Goal: Transaction & Acquisition: Purchase product/service

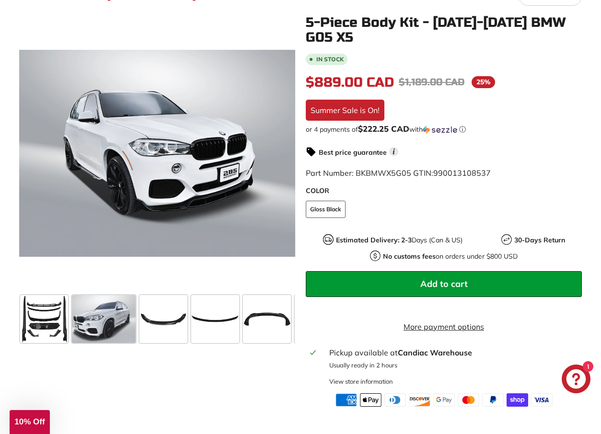
scroll to position [0, 420]
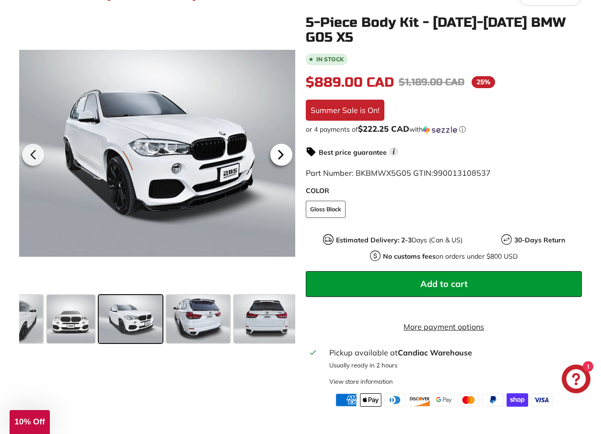
click at [286, 153] on icon at bounding box center [281, 155] width 22 height 22
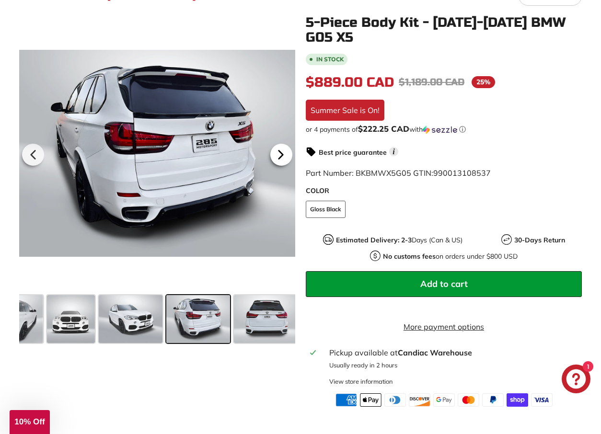
click at [283, 156] on icon at bounding box center [281, 155] width 22 height 22
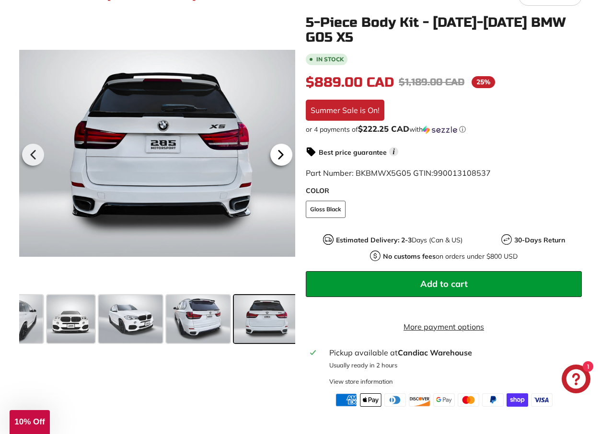
scroll to position [0, 476]
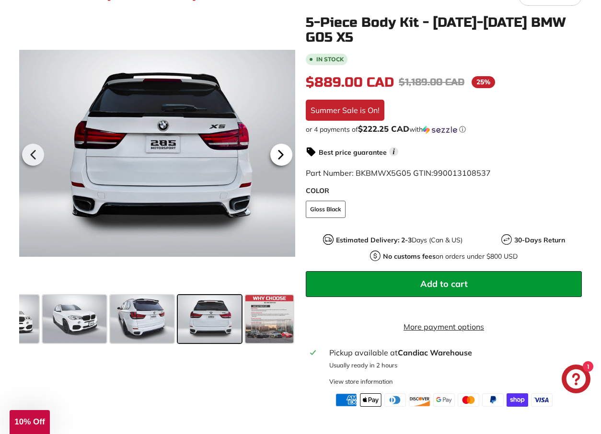
click at [283, 156] on icon at bounding box center [281, 155] width 22 height 22
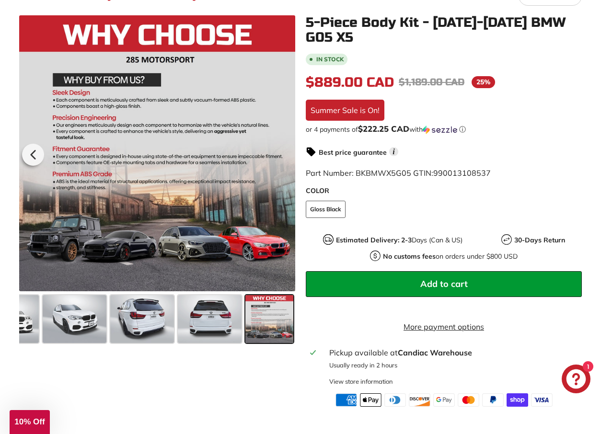
click at [283, 156] on div at bounding box center [157, 153] width 276 height 276
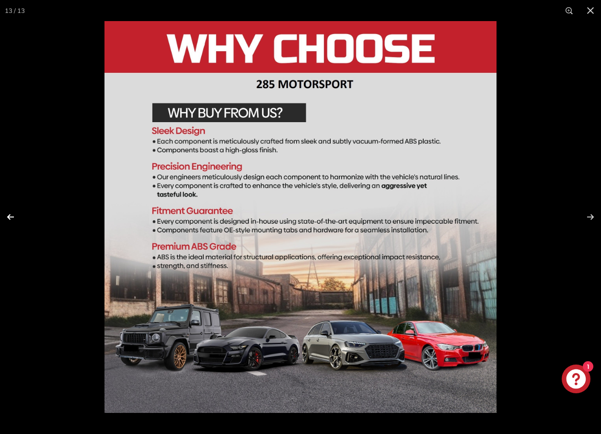
click at [11, 216] on button at bounding box center [17, 217] width 34 height 48
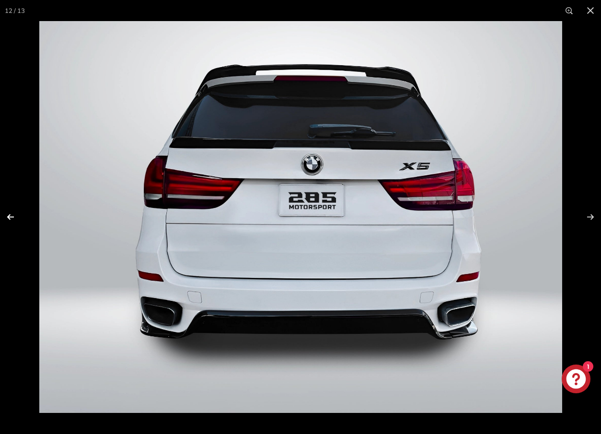
click at [11, 216] on button at bounding box center [17, 217] width 34 height 48
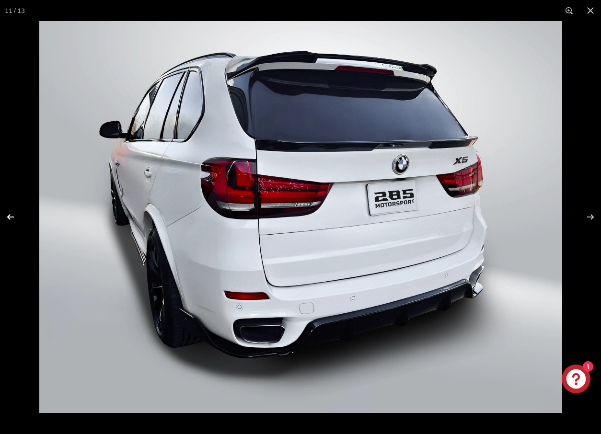
click at [11, 216] on button at bounding box center [17, 217] width 34 height 48
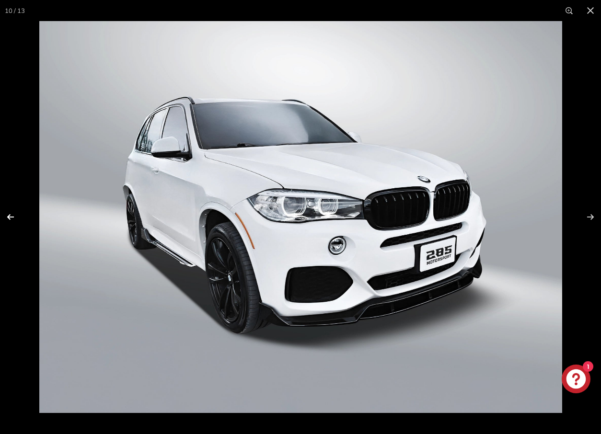
click at [11, 217] on button at bounding box center [17, 217] width 34 height 48
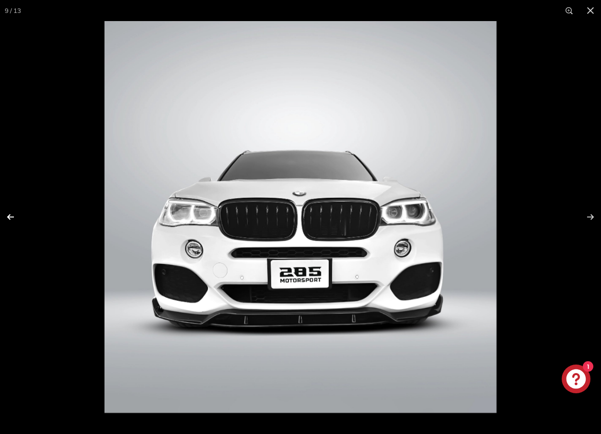
scroll to position [0, 333]
click at [11, 217] on button at bounding box center [17, 217] width 34 height 48
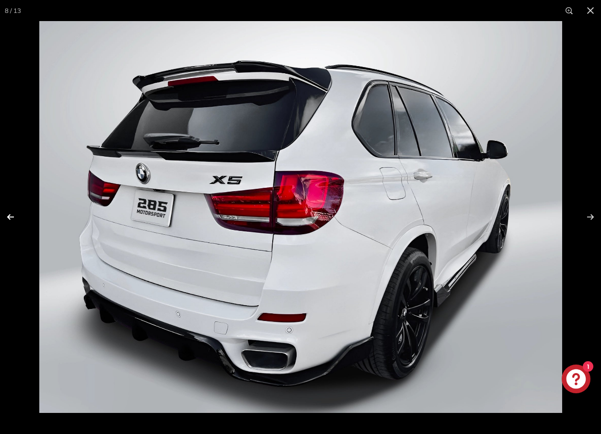
click at [11, 217] on button at bounding box center [17, 217] width 34 height 48
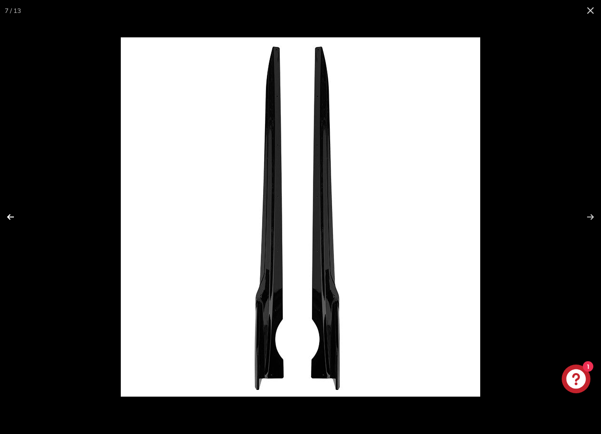
scroll to position [0, 213]
click at [11, 217] on button at bounding box center [17, 217] width 34 height 48
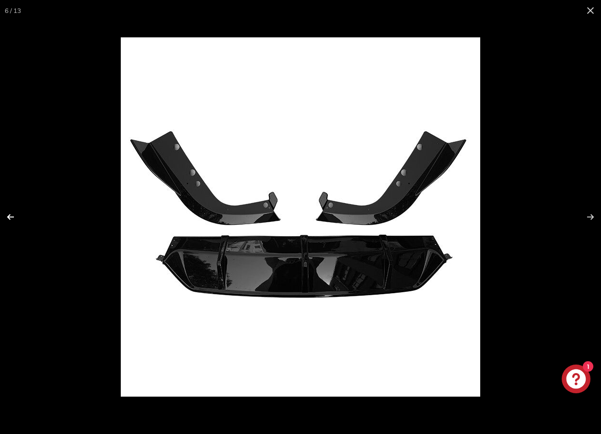
click at [11, 217] on button at bounding box center [17, 217] width 34 height 48
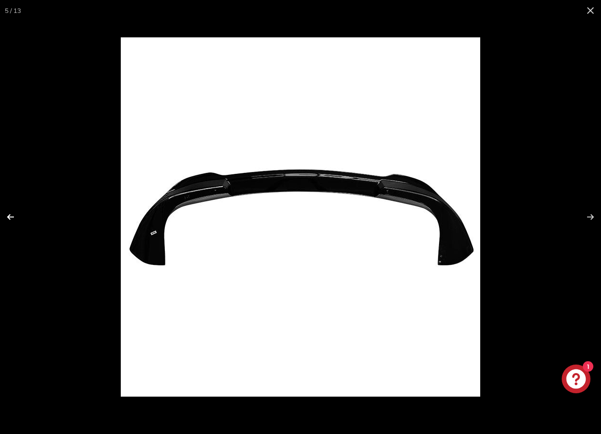
click at [11, 217] on button at bounding box center [17, 217] width 34 height 48
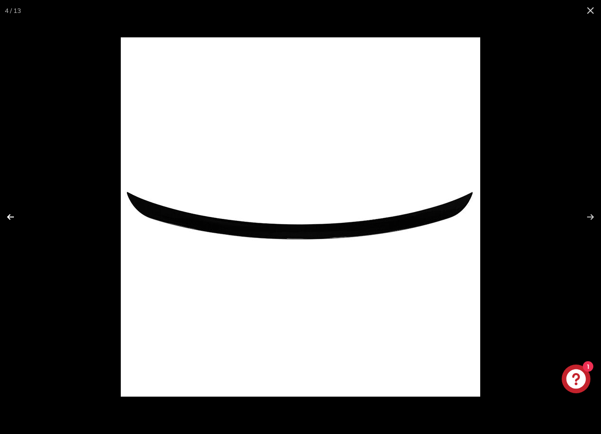
click at [11, 217] on button at bounding box center [17, 217] width 34 height 48
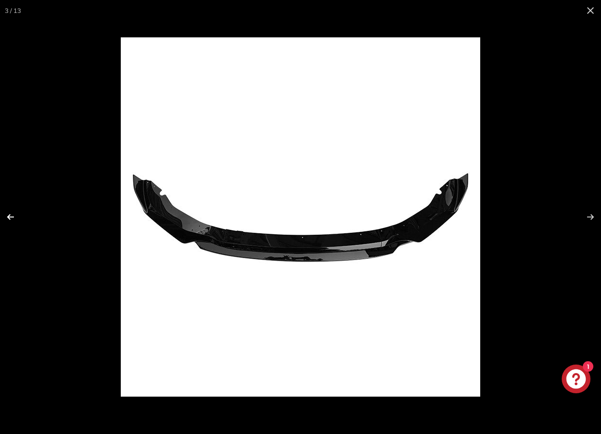
scroll to position [0, 6]
click at [11, 217] on button at bounding box center [17, 217] width 34 height 48
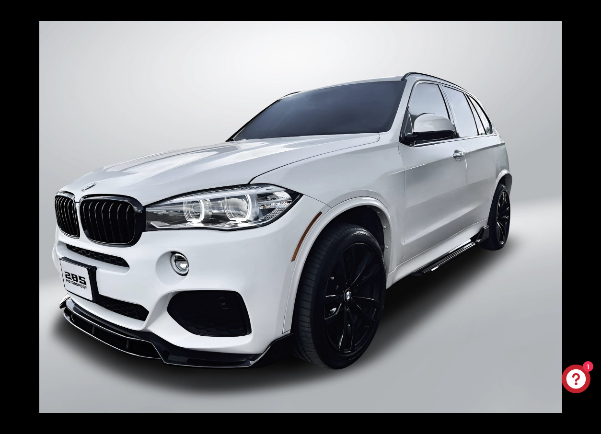
click at [11, 217] on button at bounding box center [17, 217] width 34 height 48
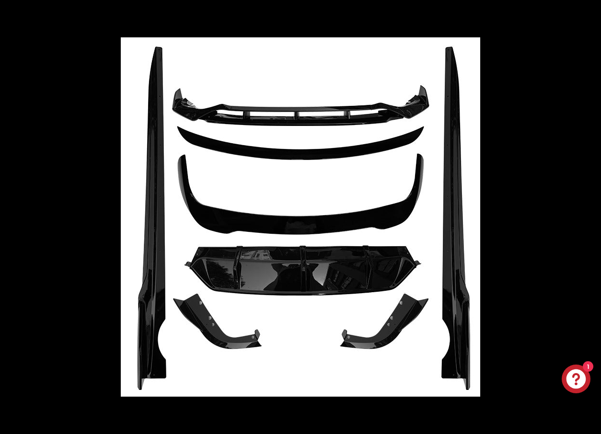
click at [11, 217] on button at bounding box center [17, 217] width 34 height 48
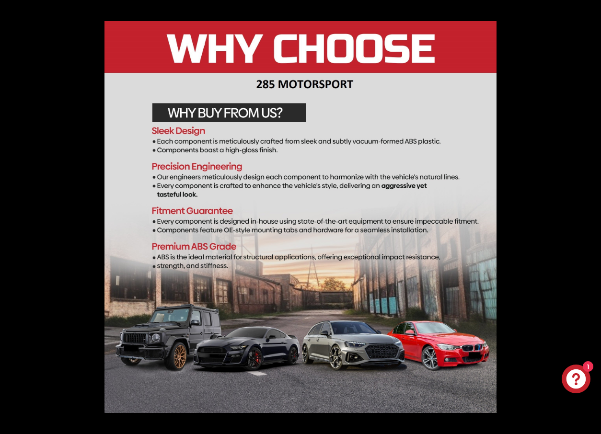
scroll to position [0, 476]
click at [11, 217] on button at bounding box center [17, 217] width 34 height 48
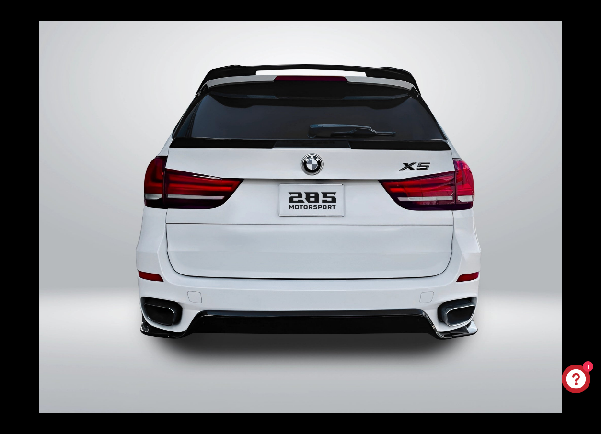
click at [11, 217] on button at bounding box center [17, 217] width 34 height 48
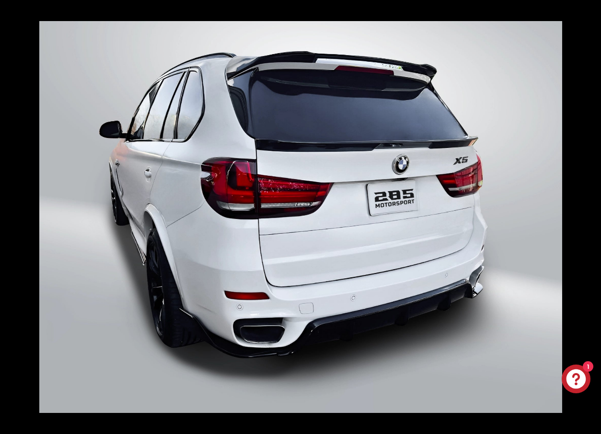
click at [11, 217] on button at bounding box center [17, 217] width 34 height 48
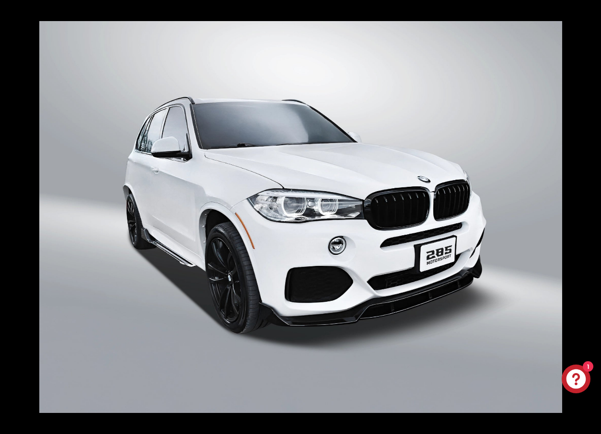
click at [11, 217] on button at bounding box center [17, 217] width 34 height 48
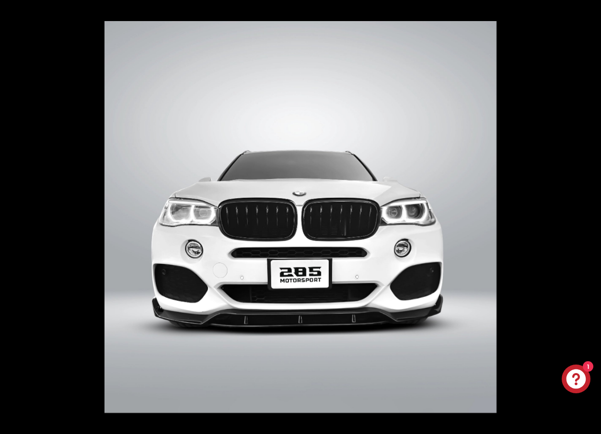
click at [11, 217] on button at bounding box center [17, 217] width 34 height 48
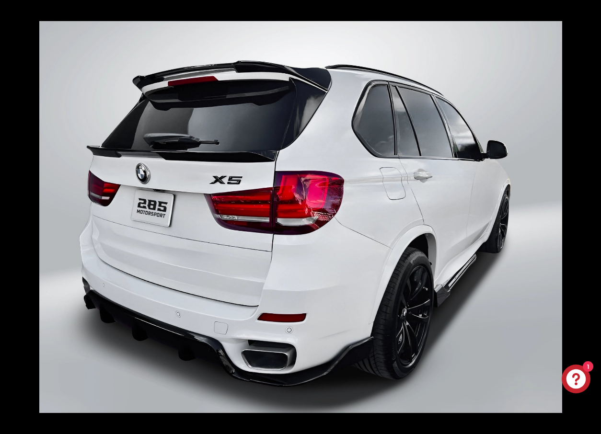
click at [11, 217] on button at bounding box center [17, 217] width 34 height 48
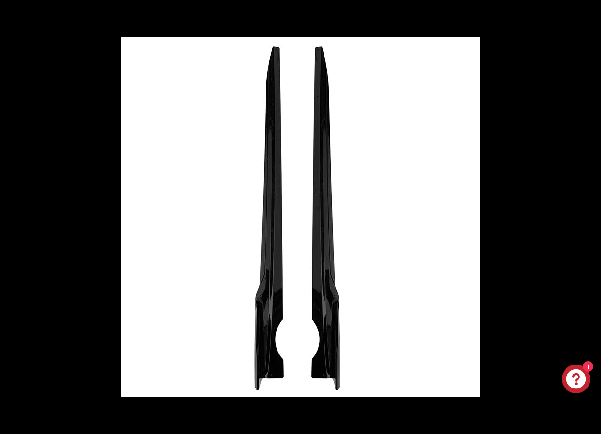
click at [11, 217] on button at bounding box center [17, 217] width 34 height 48
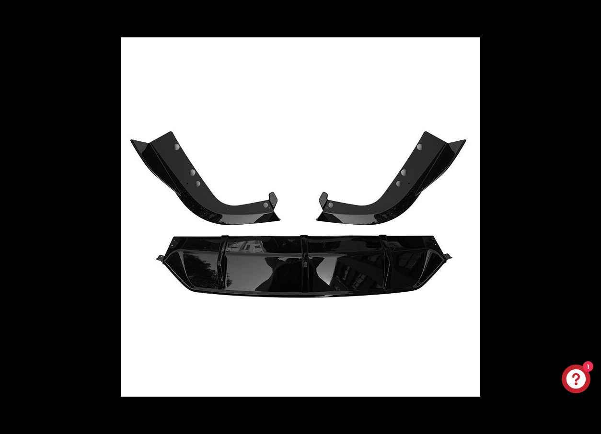
click at [11, 217] on button at bounding box center [17, 217] width 34 height 48
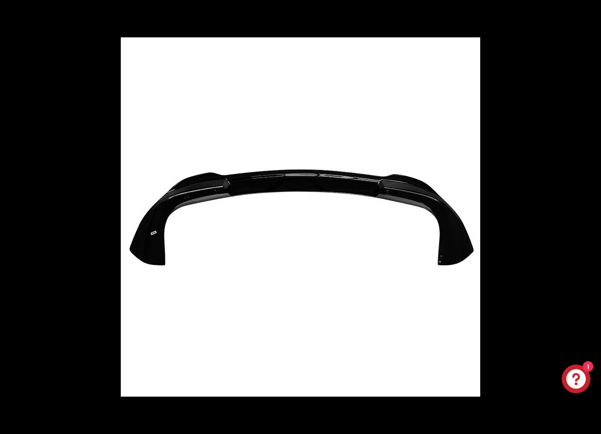
click at [11, 217] on button at bounding box center [17, 217] width 34 height 48
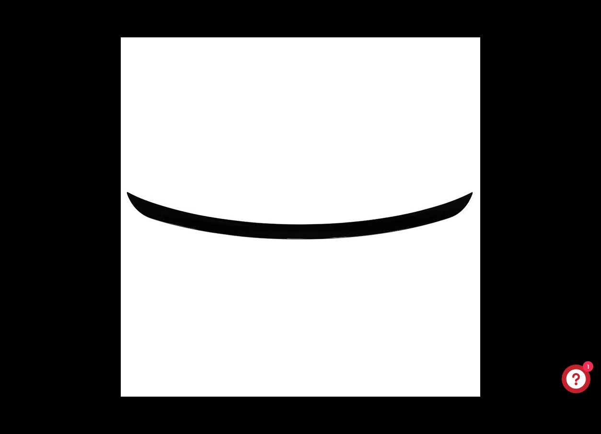
click at [11, 217] on button at bounding box center [17, 217] width 34 height 48
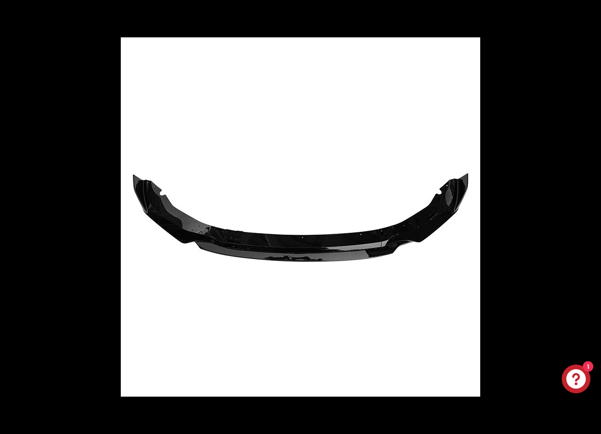
click at [11, 217] on button at bounding box center [17, 217] width 34 height 48
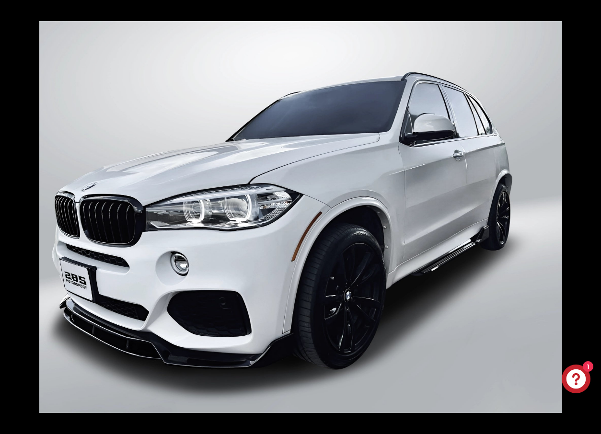
click at [11, 217] on button at bounding box center [17, 217] width 34 height 48
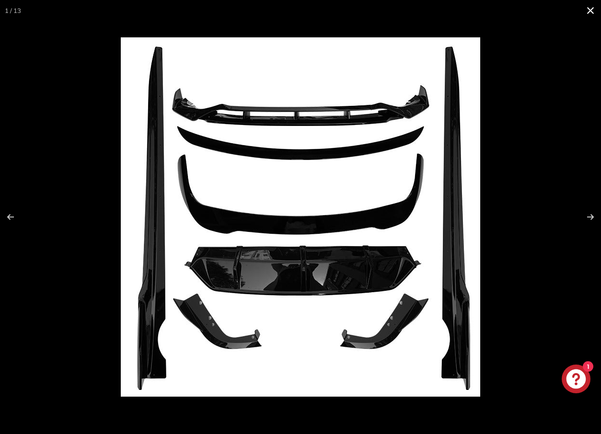
click at [592, 11] on button at bounding box center [590, 10] width 21 height 21
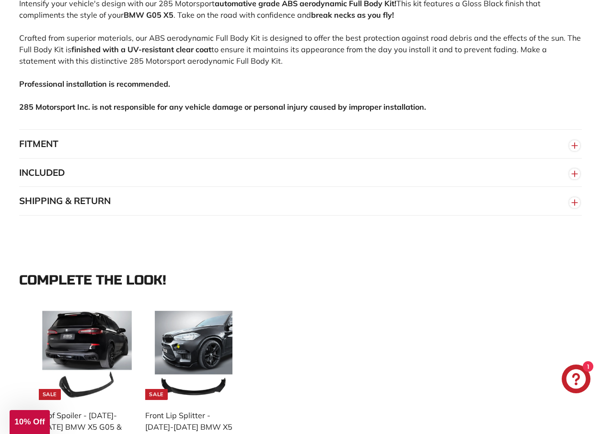
scroll to position [700, 0]
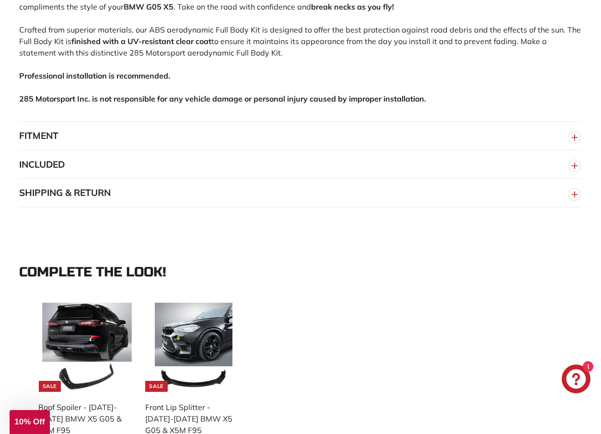
click at [577, 138] on line "button" at bounding box center [575, 138] width 6 height 0
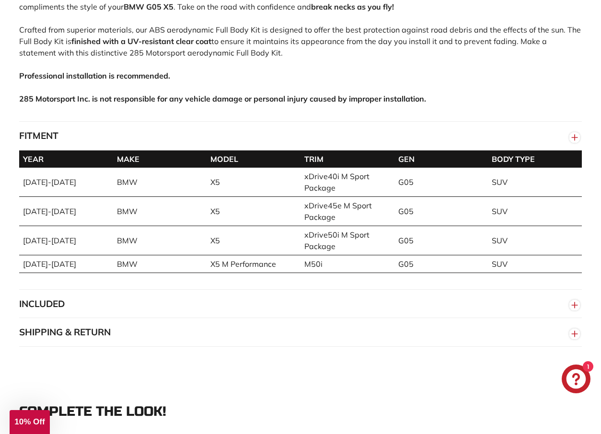
click at [575, 141] on line "button" at bounding box center [575, 138] width 0 height 6
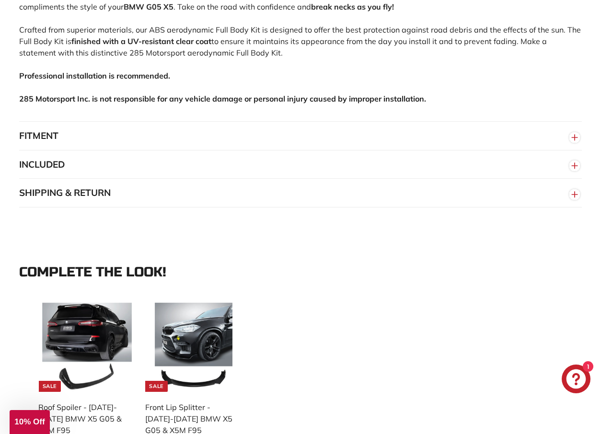
click at [573, 171] on circle "button" at bounding box center [575, 166] width 11 height 11
